Goal: Information Seeking & Learning: Learn about a topic

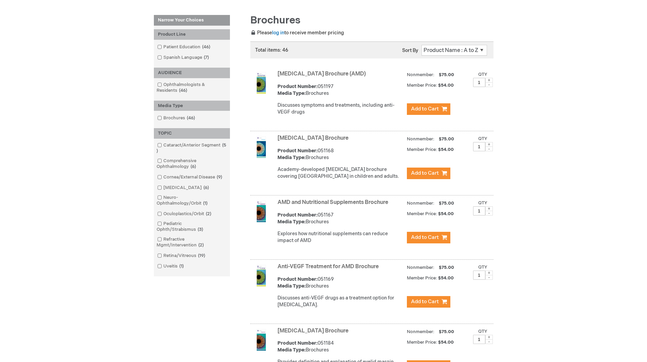
scroll to position [102, 0]
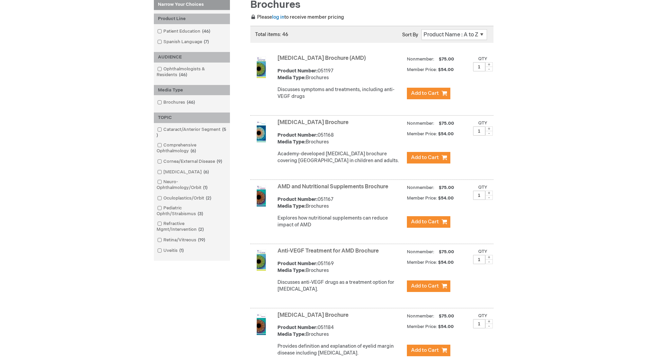
drag, startPoint x: 313, startPoint y: 107, endPoint x: 276, endPoint y: 62, distance: 57.9
click at [276, 62] on div "Age-Related Macular Degeneration Brochure (AMD) Product Number: 051197 Media Ty…" at bounding box center [371, 84] width 243 height 62
click at [292, 61] on link "[MEDICAL_DATA] Brochure (AMD)" at bounding box center [321, 58] width 88 height 6
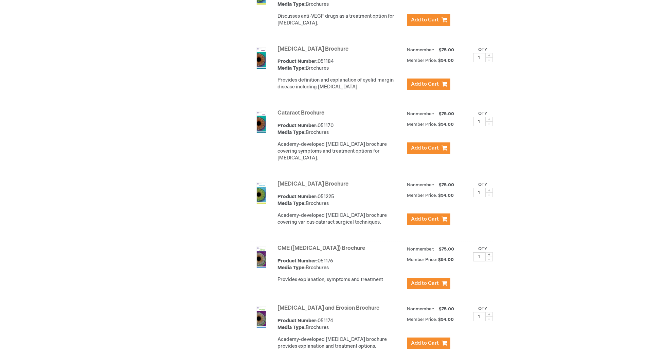
scroll to position [373, 0]
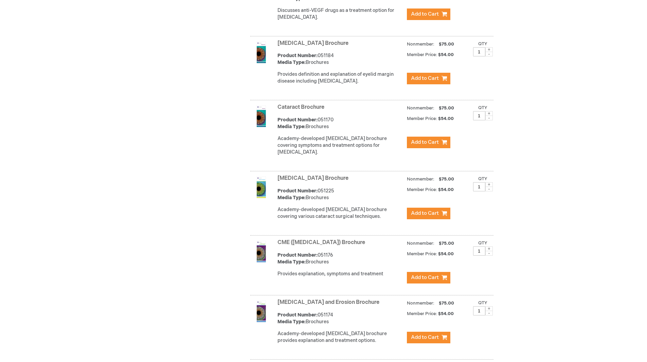
click at [265, 124] on img at bounding box center [261, 116] width 22 height 22
